Goal: Information Seeking & Learning: Find specific fact

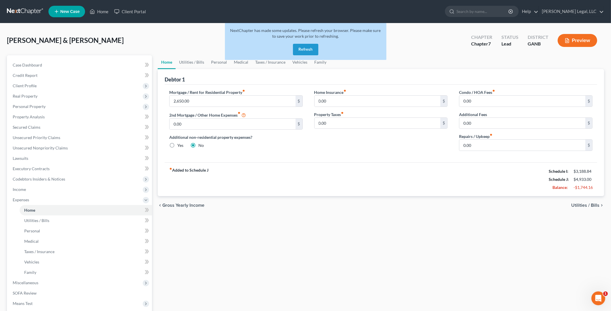
click at [307, 52] on button "Refresh" at bounding box center [305, 50] width 25 height 12
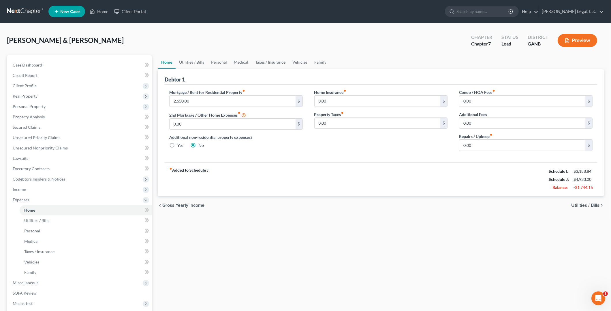
drag, startPoint x: 3, startPoint y: 5, endPoint x: 29, endPoint y: 13, distance: 27.2
click at [29, 13] on nav "Home New Case Client Portal Keck Legal, LLC jclements@kecklegal.com My Account …" at bounding box center [305, 11] width 611 height 23
click at [29, 13] on link at bounding box center [25, 11] width 37 height 10
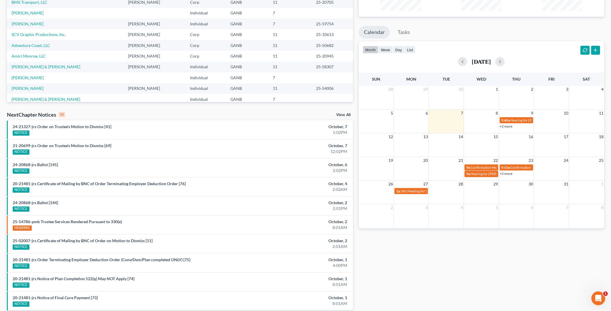
scroll to position [86, 0]
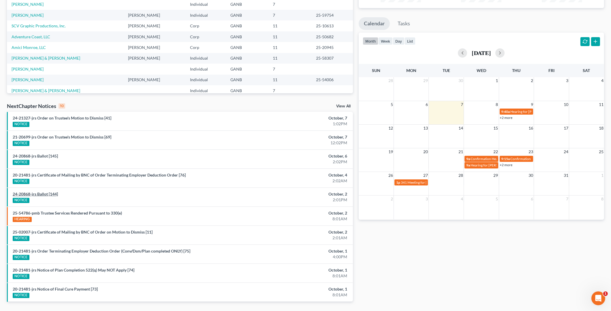
click at [45, 193] on link "24-20868-jrs Ballot [144]" at bounding box center [35, 194] width 45 height 5
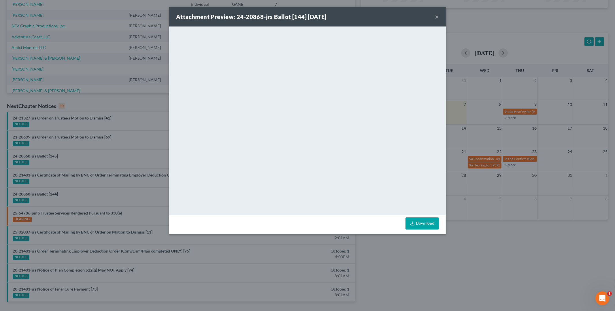
click at [438, 17] on button "×" at bounding box center [437, 16] width 4 height 7
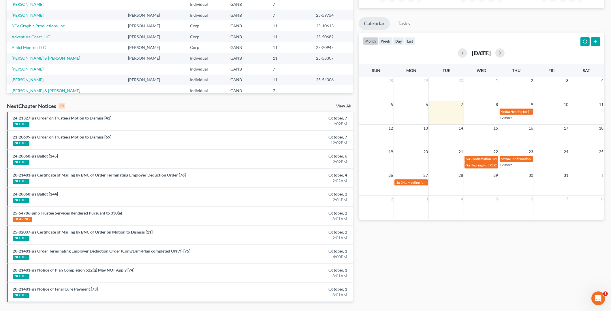
click at [46, 157] on link "24-20868-jrs Ballot [145]" at bounding box center [35, 156] width 45 height 5
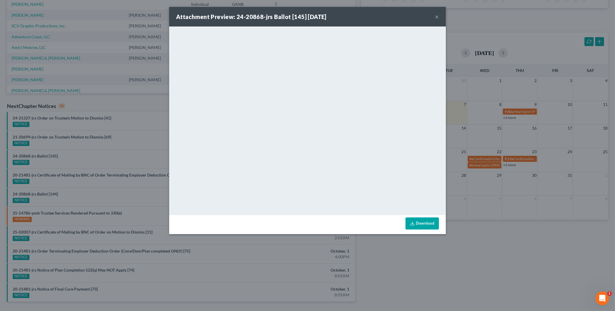
click at [438, 14] on button "×" at bounding box center [437, 16] width 4 height 7
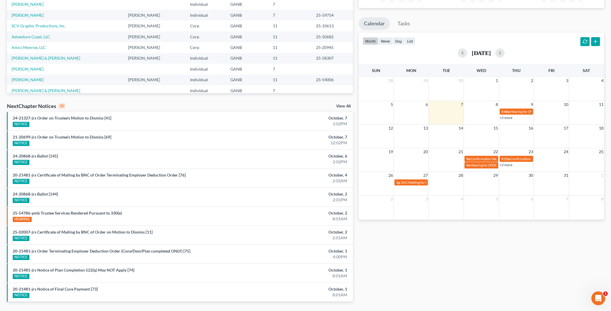
click at [349, 105] on link "View All" at bounding box center [343, 106] width 14 height 4
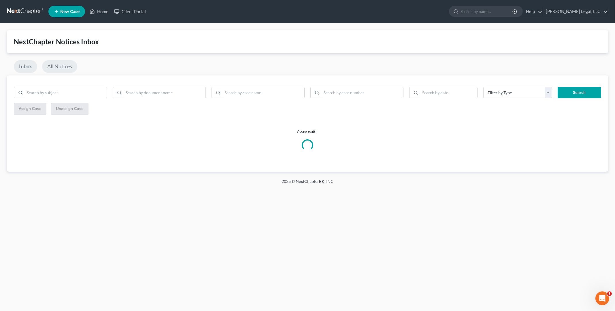
click at [68, 67] on link "All Notices" at bounding box center [59, 66] width 35 height 13
click at [231, 93] on input "search" at bounding box center [264, 92] width 82 height 11
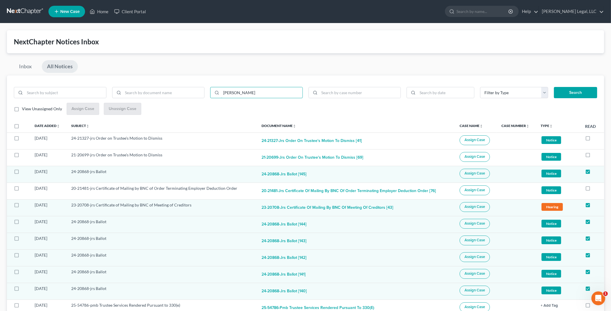
type input "[PERSON_NAME]"
click at [570, 92] on button "Search" at bounding box center [575, 93] width 43 height 12
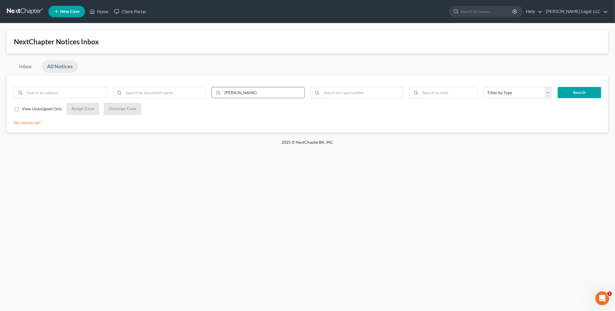
click at [257, 92] on input "[PERSON_NAME]" at bounding box center [264, 92] width 82 height 11
click at [580, 95] on button "Search" at bounding box center [580, 93] width 44 height 12
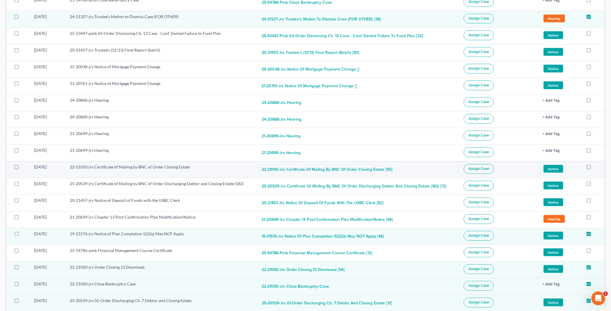
scroll to position [1530, 0]
